Goal: Transaction & Acquisition: Download file/media

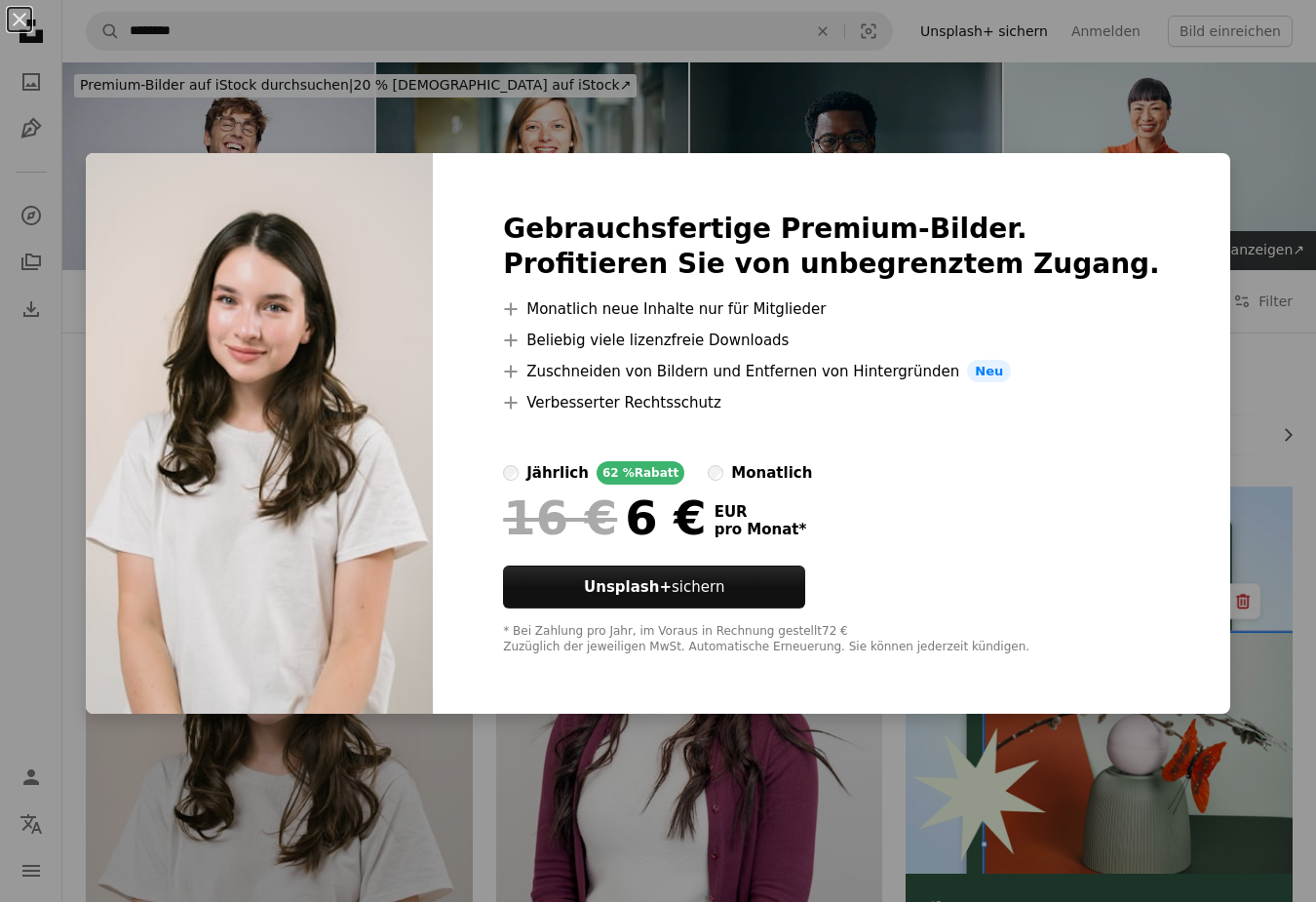
click at [1097, 117] on div "An X shape Gebrauchsfertige Premium-Bilder. Profitieren Sie von unbegrenztem Zu…" at bounding box center [658, 451] width 1316 height 902
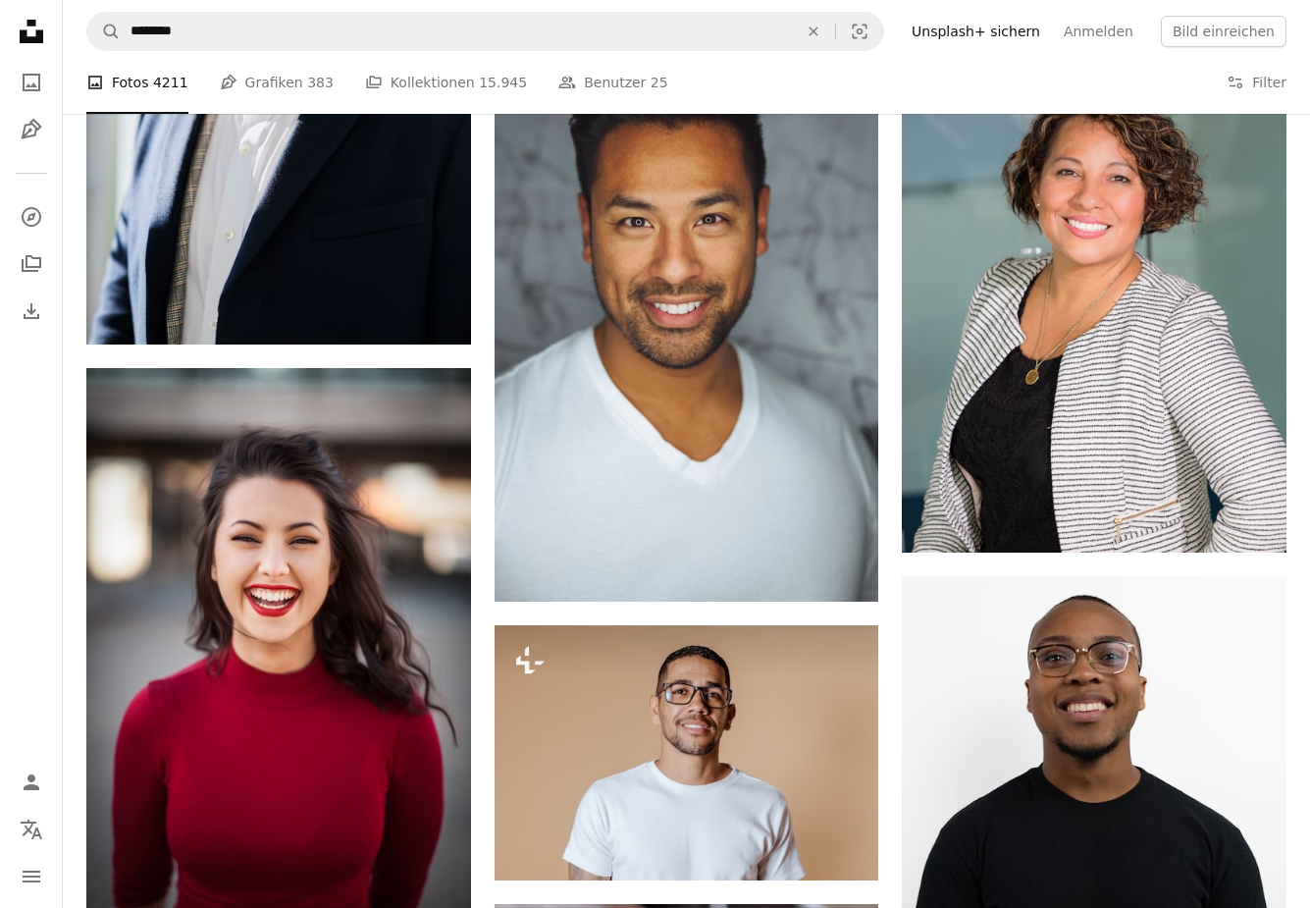
scroll to position [1354, 0]
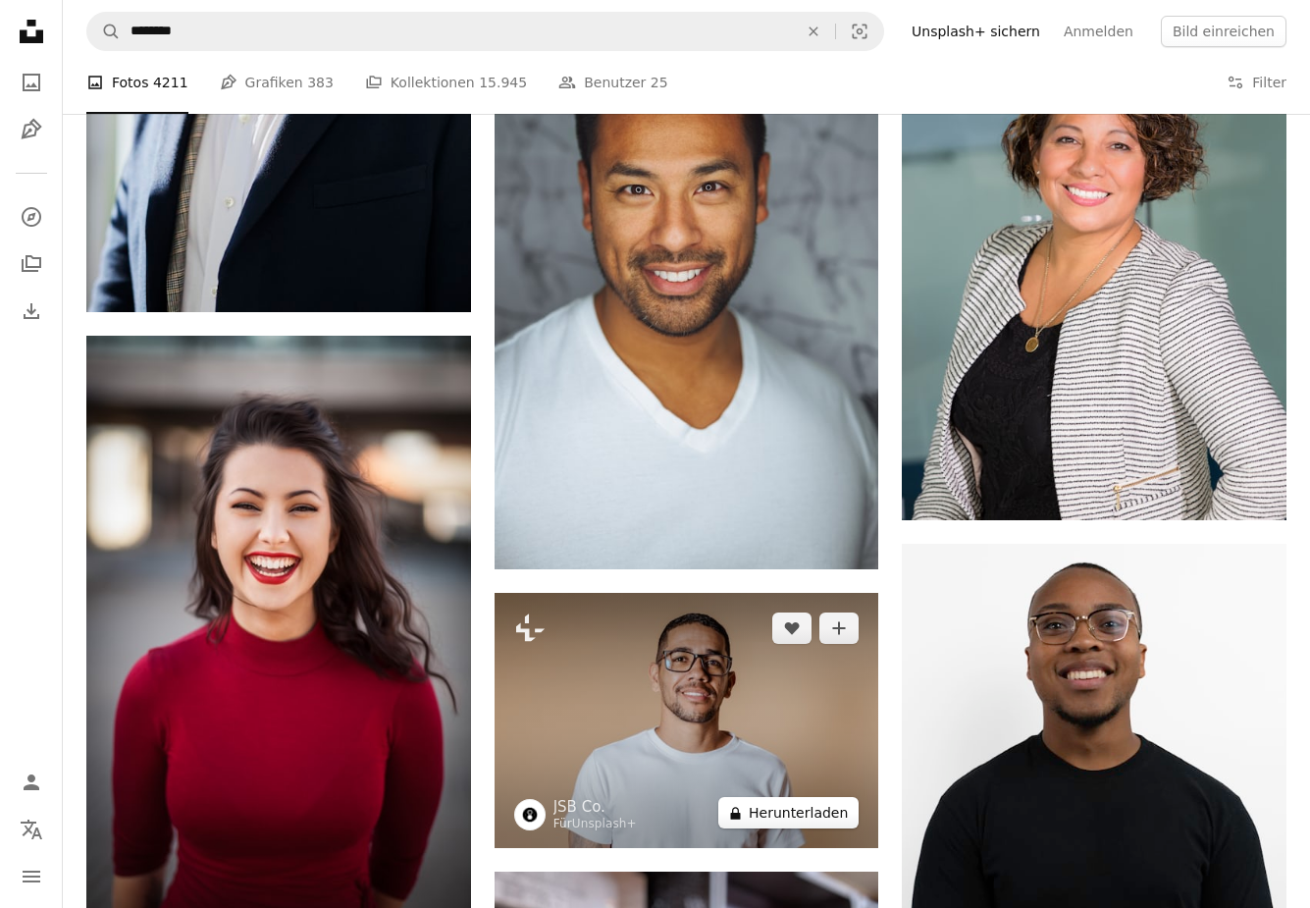
click at [830, 797] on button "A lock Herunterladen" at bounding box center [788, 812] width 140 height 31
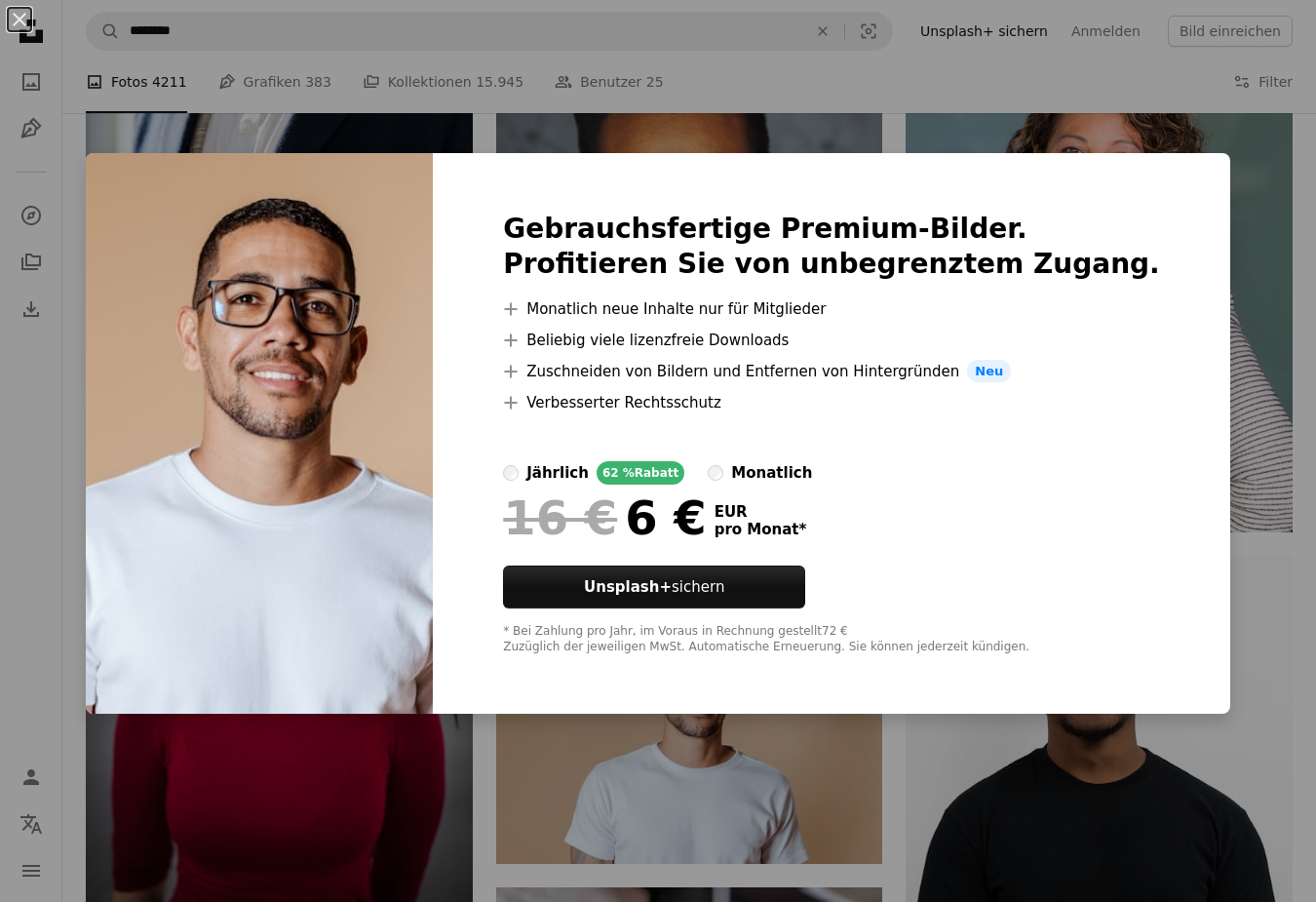
click at [1218, 356] on div "An X shape Gebrauchsfertige Premium-Bilder. Profitieren Sie von unbegrenztem Zu…" at bounding box center [658, 451] width 1316 height 902
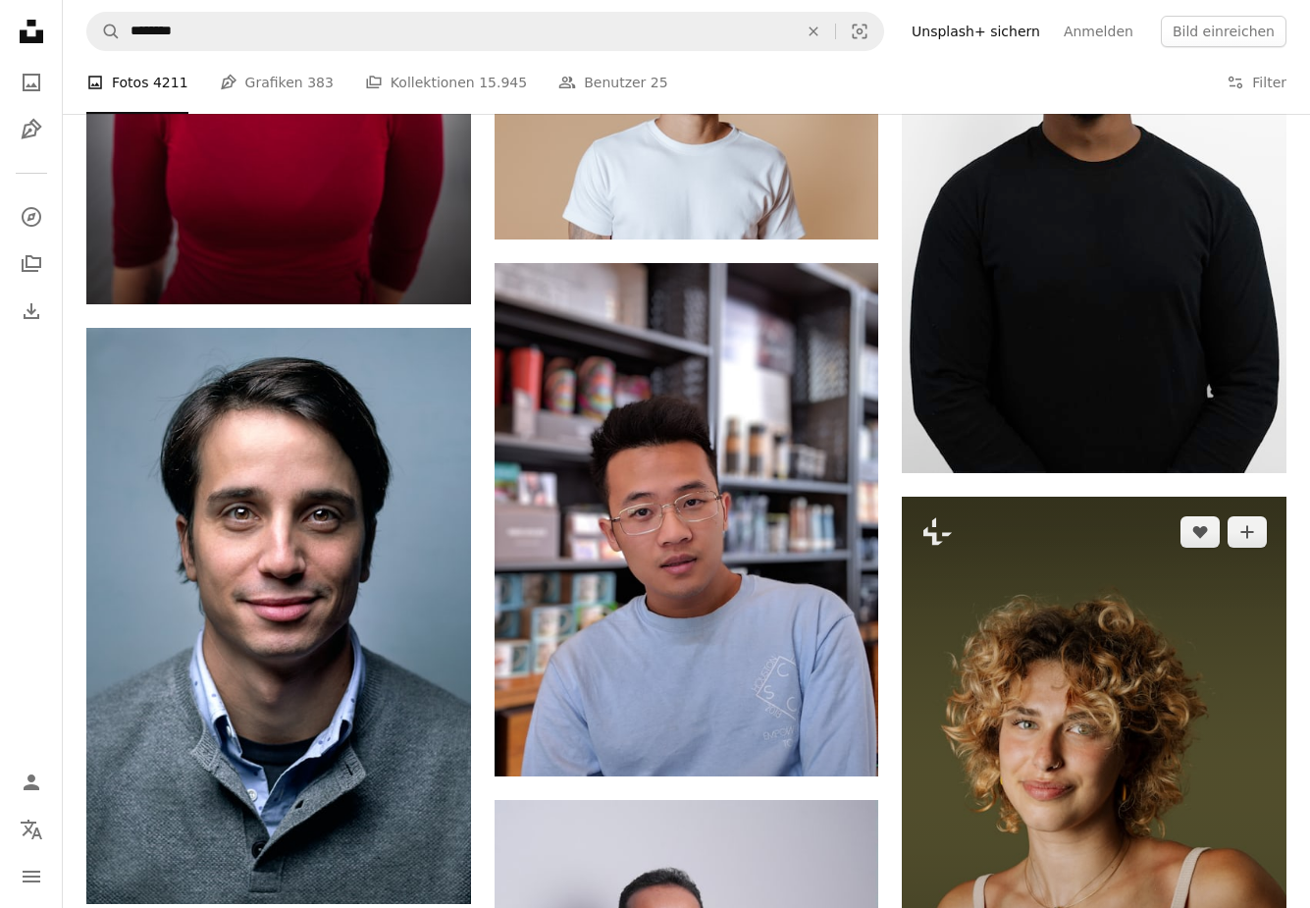
scroll to position [1971, 0]
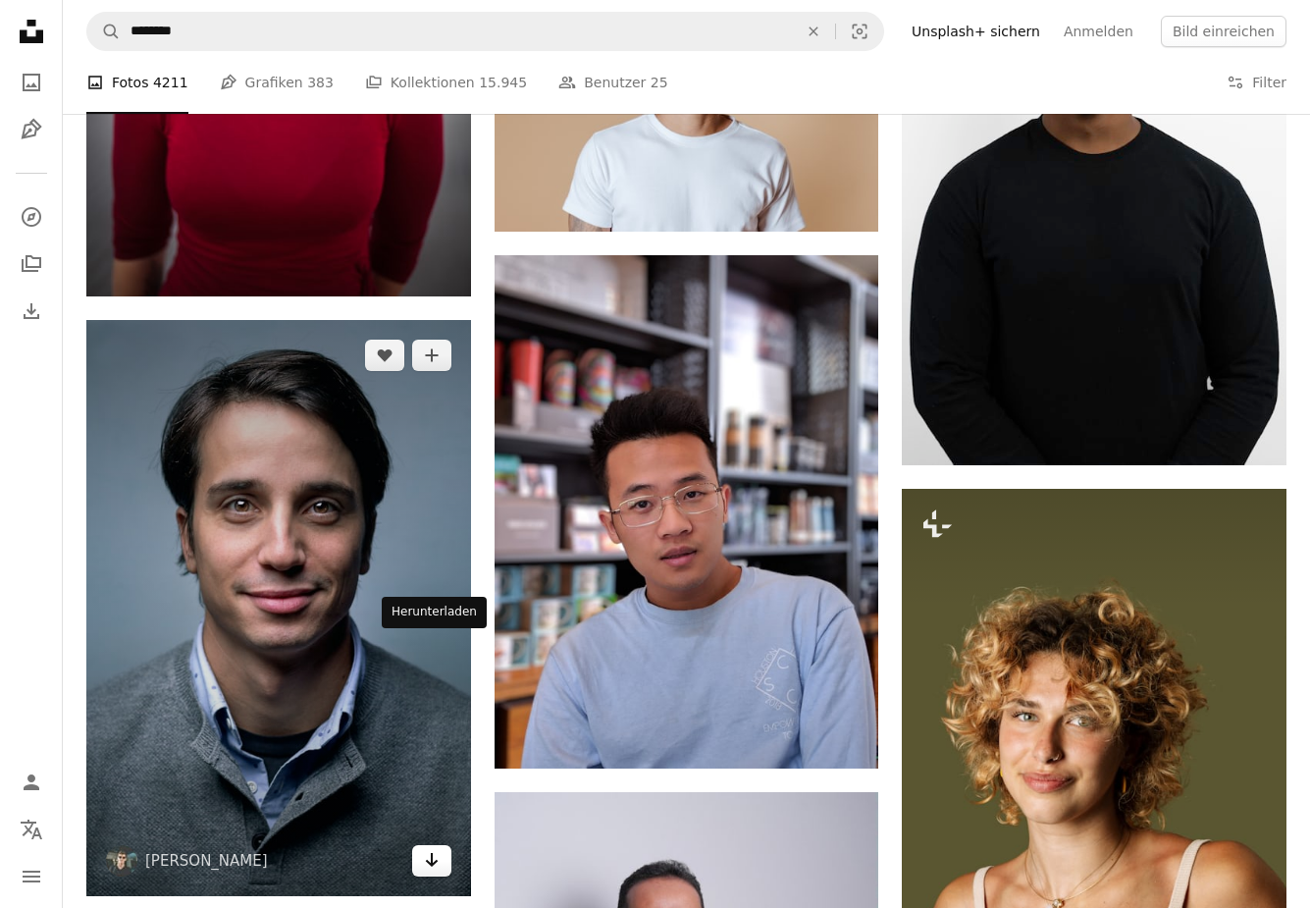
click at [425, 848] on icon "Arrow pointing down" at bounding box center [432, 860] width 16 height 24
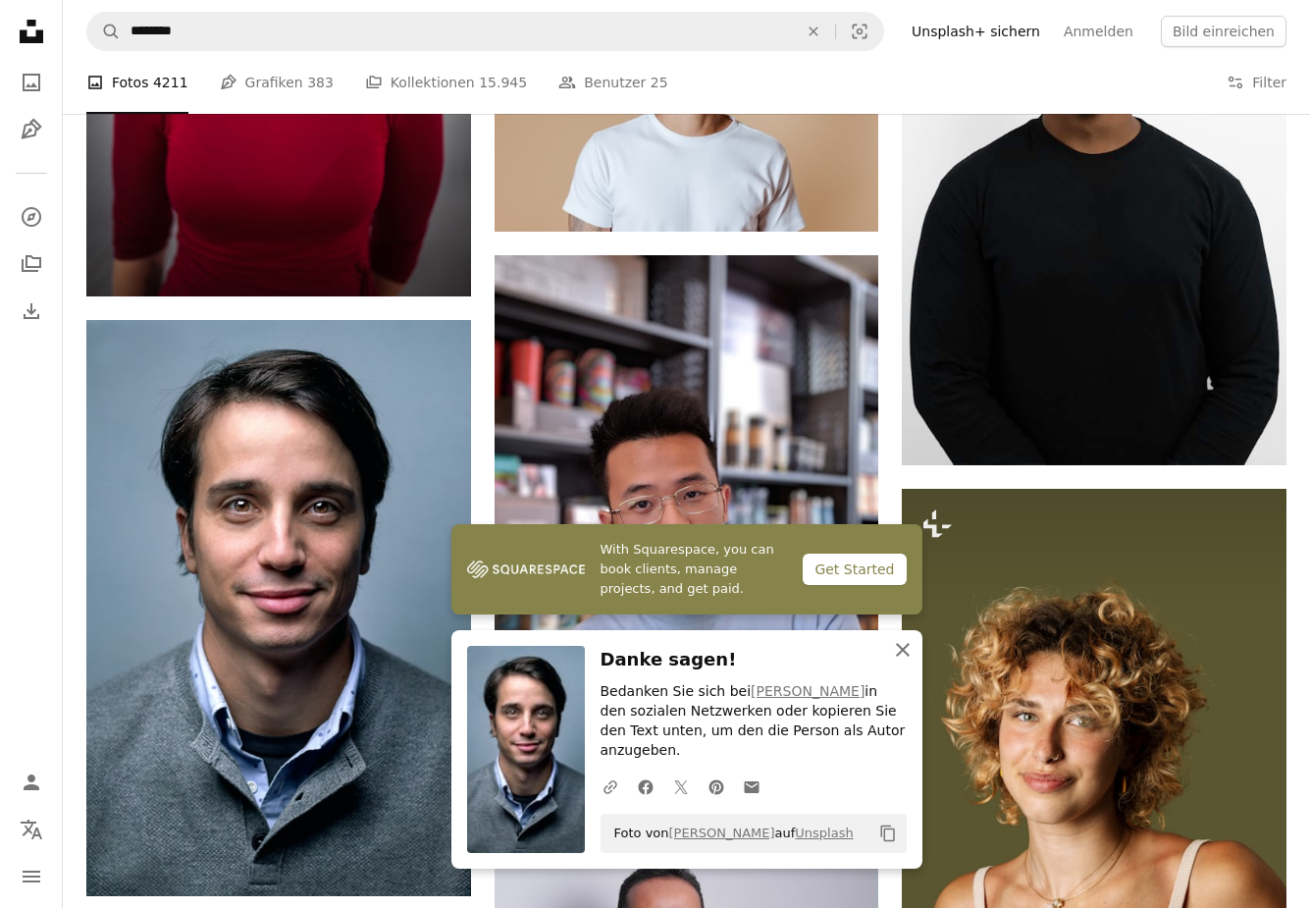
click at [906, 659] on icon "An X shape" at bounding box center [903, 650] width 24 height 24
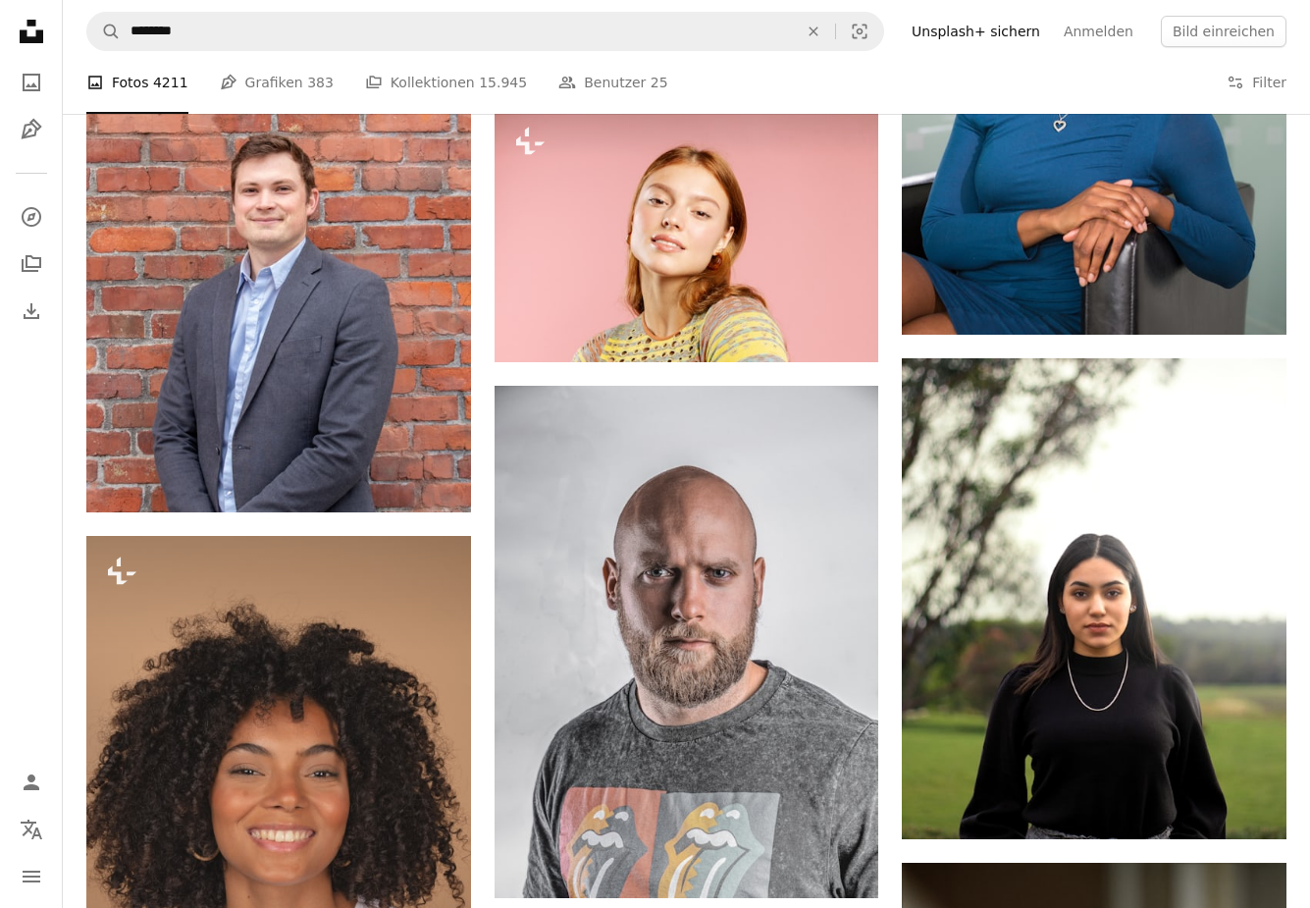
scroll to position [5317, 0]
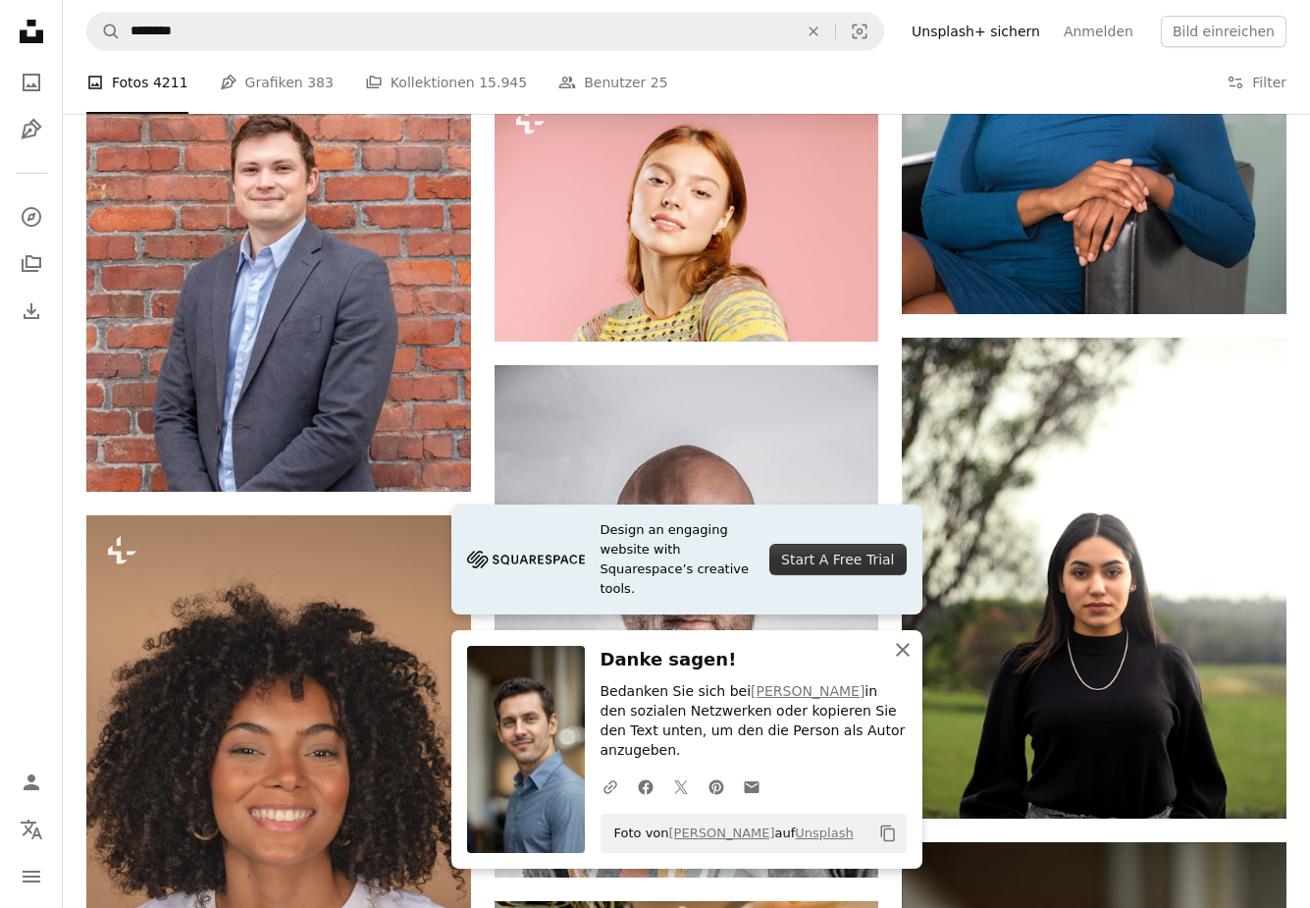
click at [906, 657] on icon "button" at bounding box center [903, 650] width 14 height 14
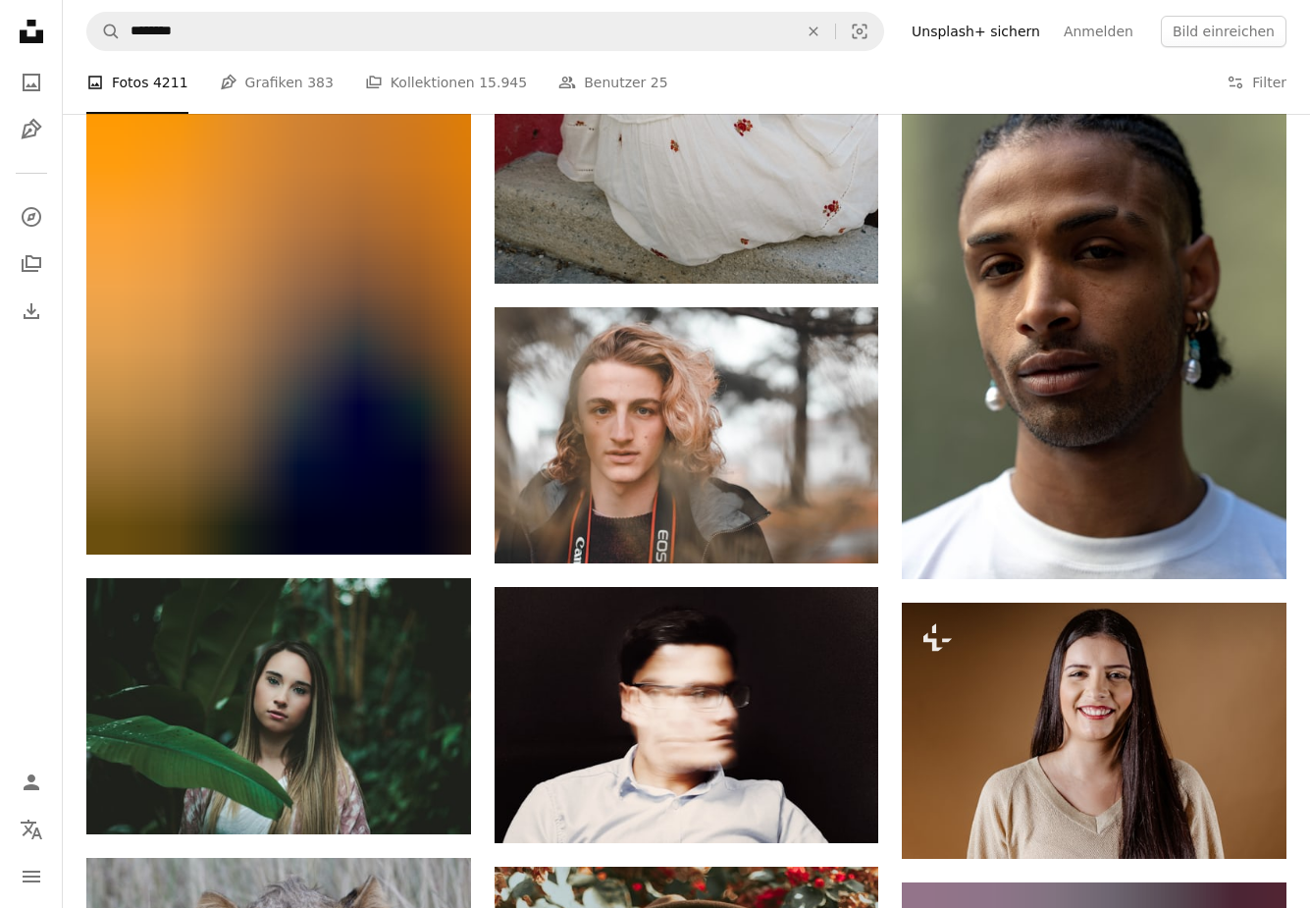
scroll to position [39276, 0]
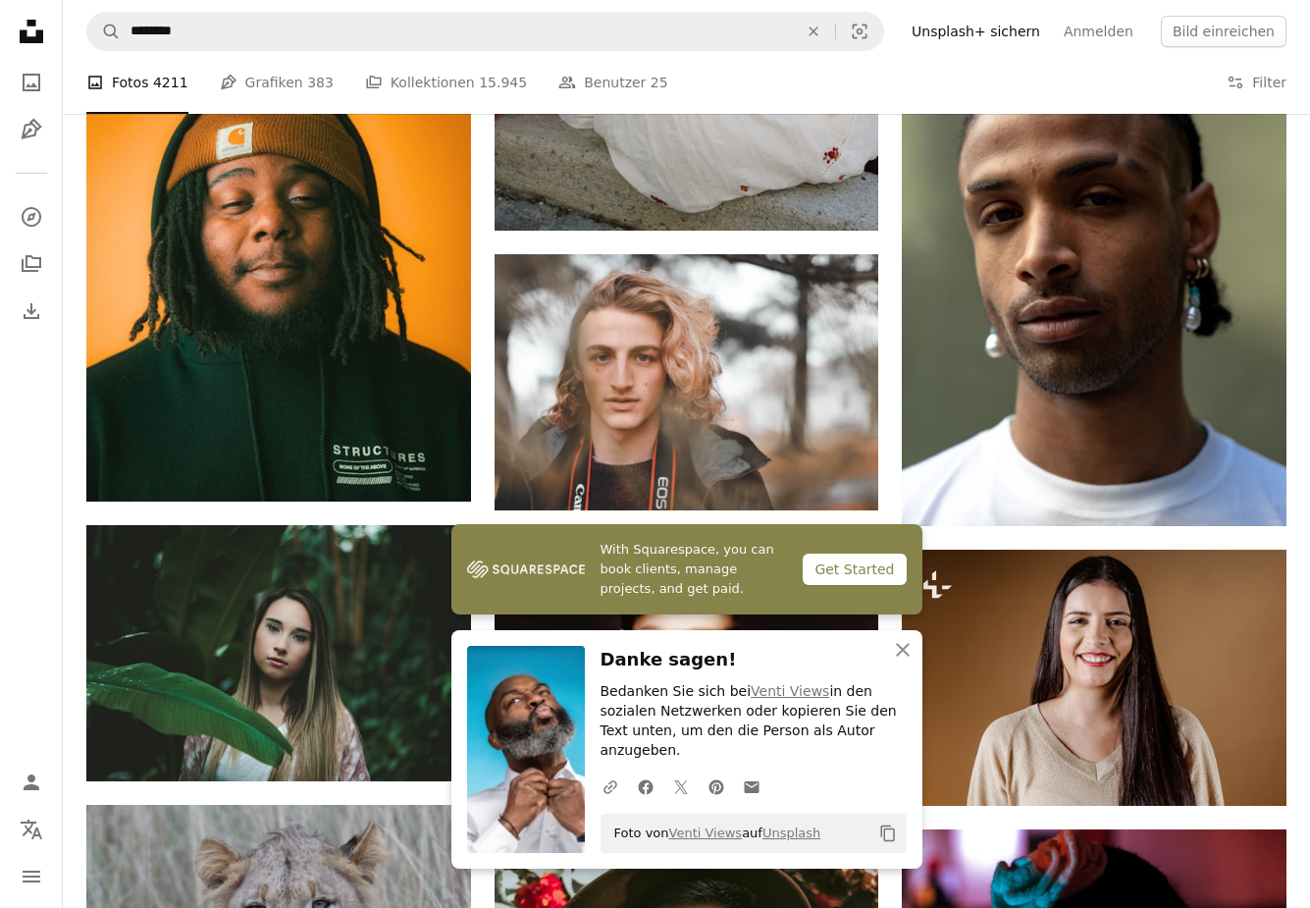
scroll to position [39475, 0]
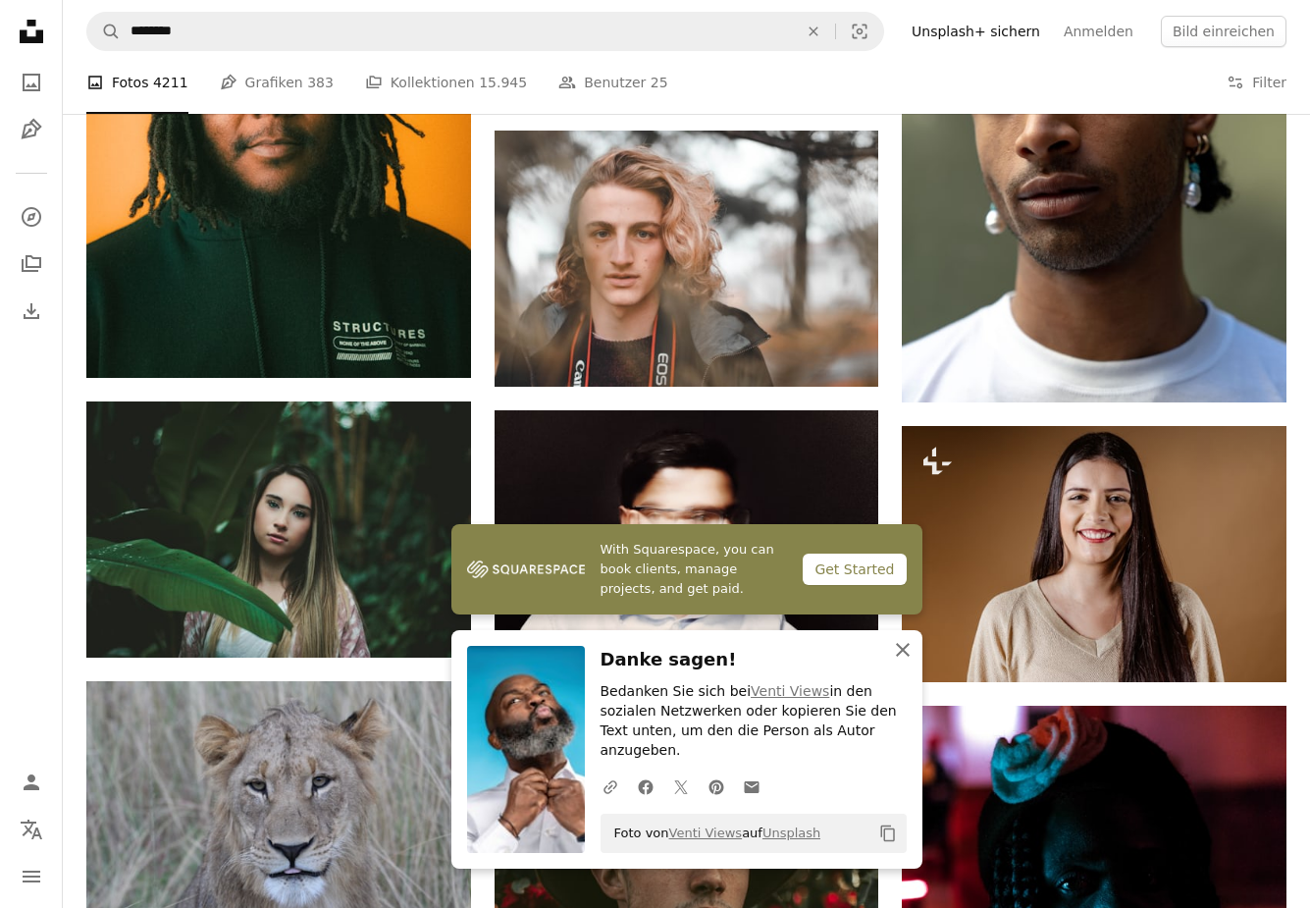
click at [905, 662] on icon "An X shape" at bounding box center [903, 650] width 24 height 24
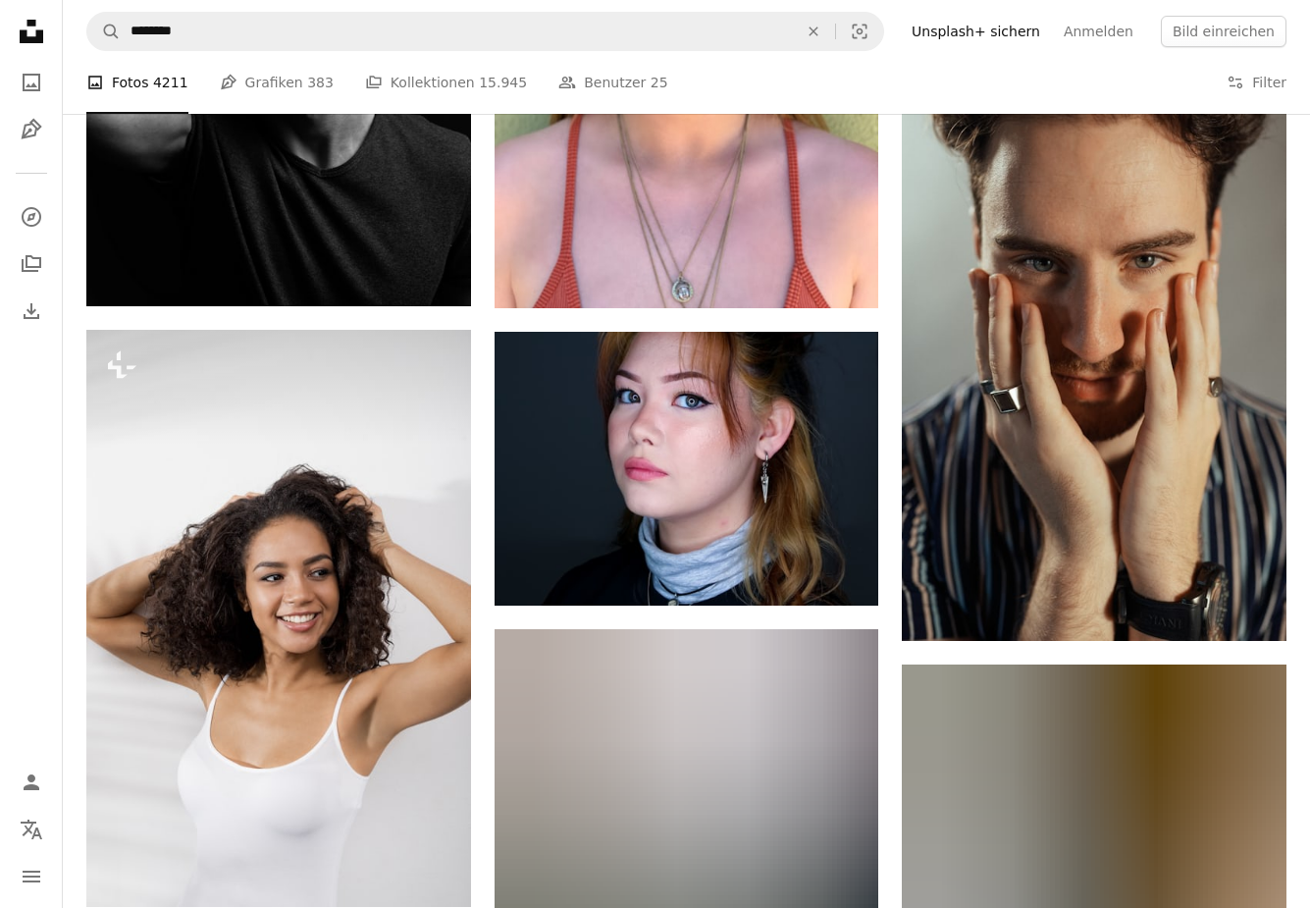
scroll to position [43332, 0]
